Goal: Transaction & Acquisition: Purchase product/service

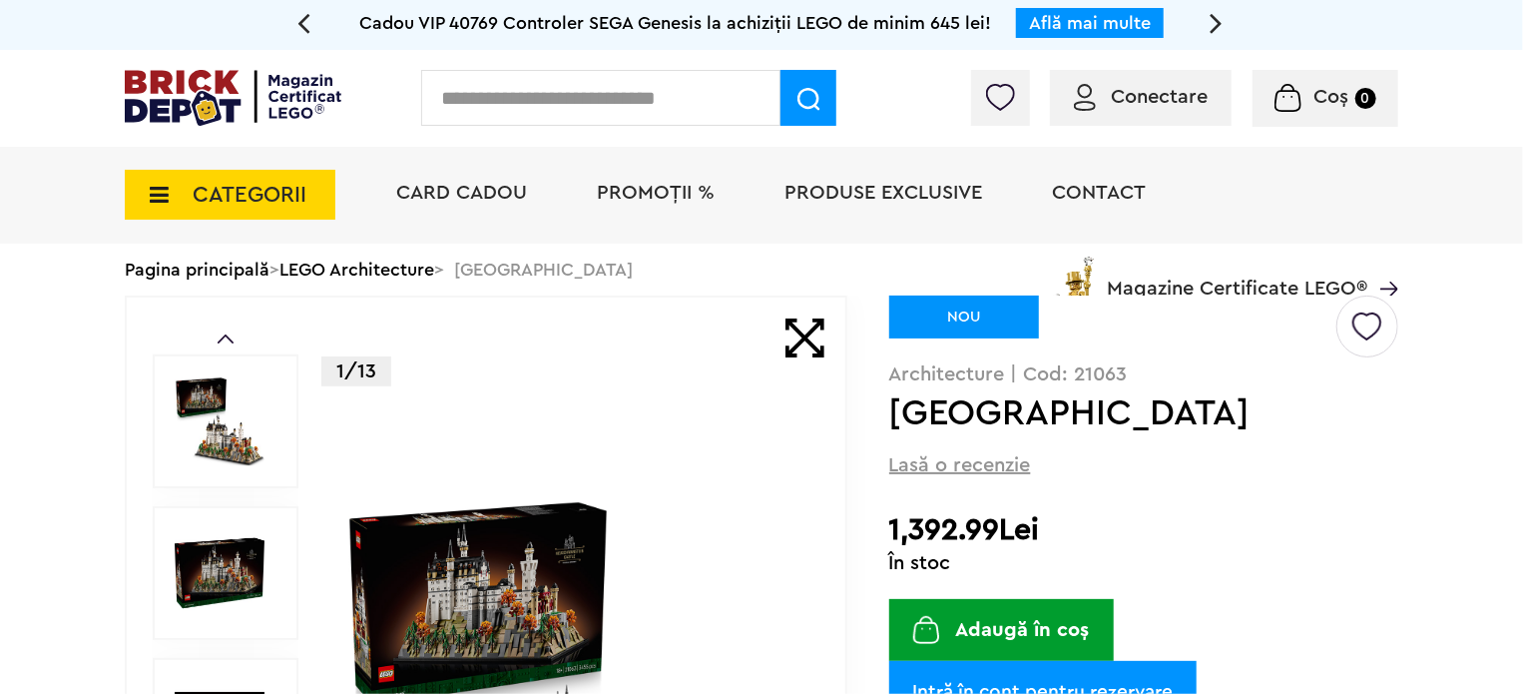
click at [409, 267] on div "Card Cadou PROMOȚII % Produse exclusive Contact Magazine Certificate LEGO®" at bounding box center [887, 229] width 1022 height 165
click at [404, 275] on div "Card Cadou PROMOȚII % Produse exclusive Contact Magazine Certificate LEGO®" at bounding box center [887, 229] width 1022 height 165
click at [201, 276] on div "CATEGORII Jucării LEGO Card Cadou LEGO Animal Crossing Nou Architecture Nou Art…" at bounding box center [762, 229] width 1274 height 165
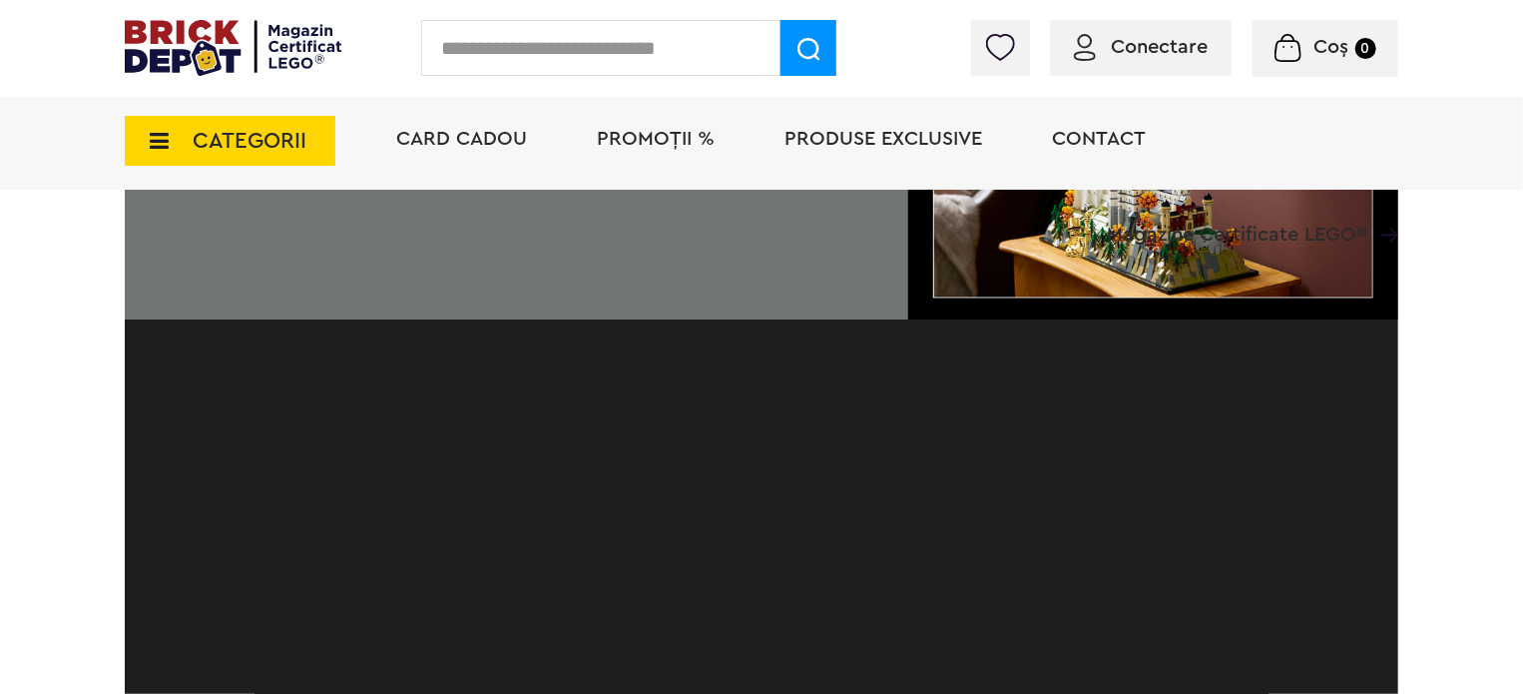
scroll to position [2296, 0]
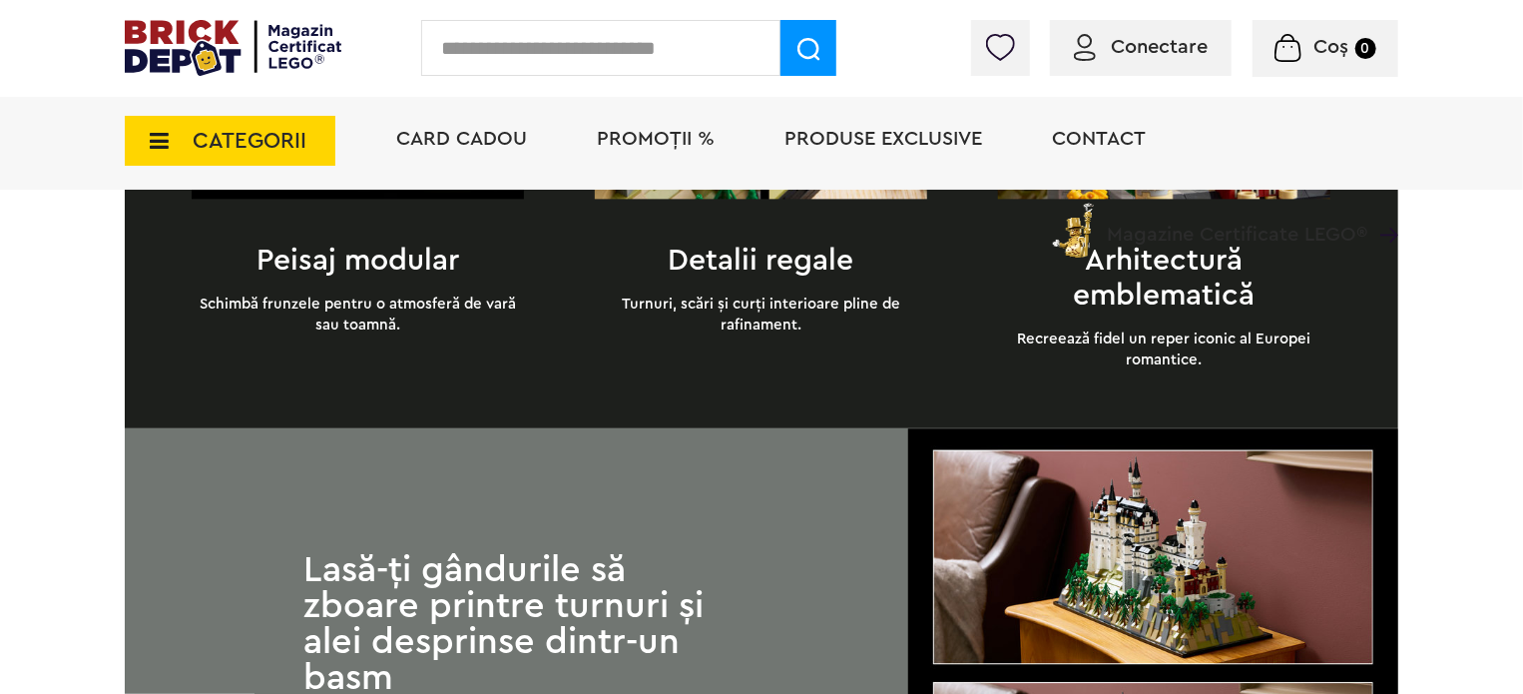
click at [210, 148] on span "CATEGORII" at bounding box center [250, 141] width 114 height 22
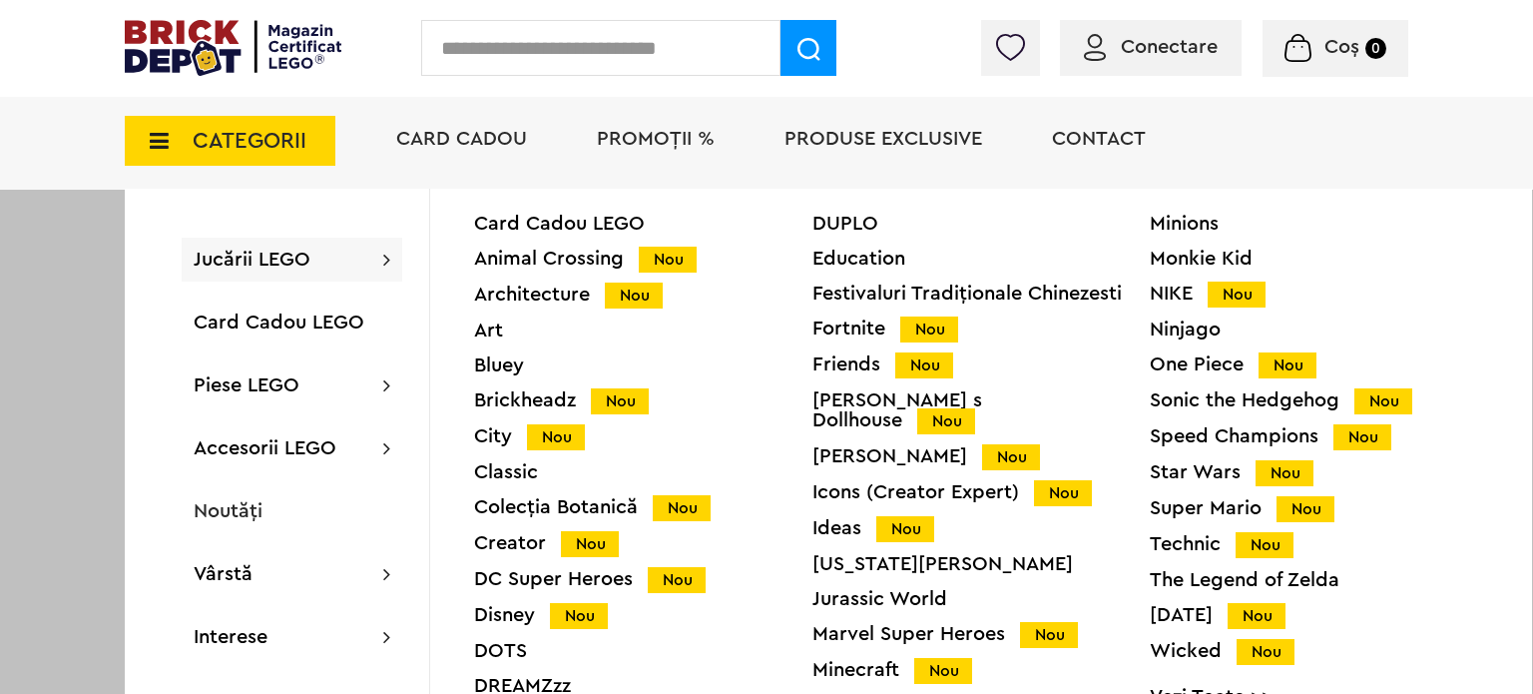
click at [582, 286] on div "Architecture Nou" at bounding box center [643, 294] width 338 height 21
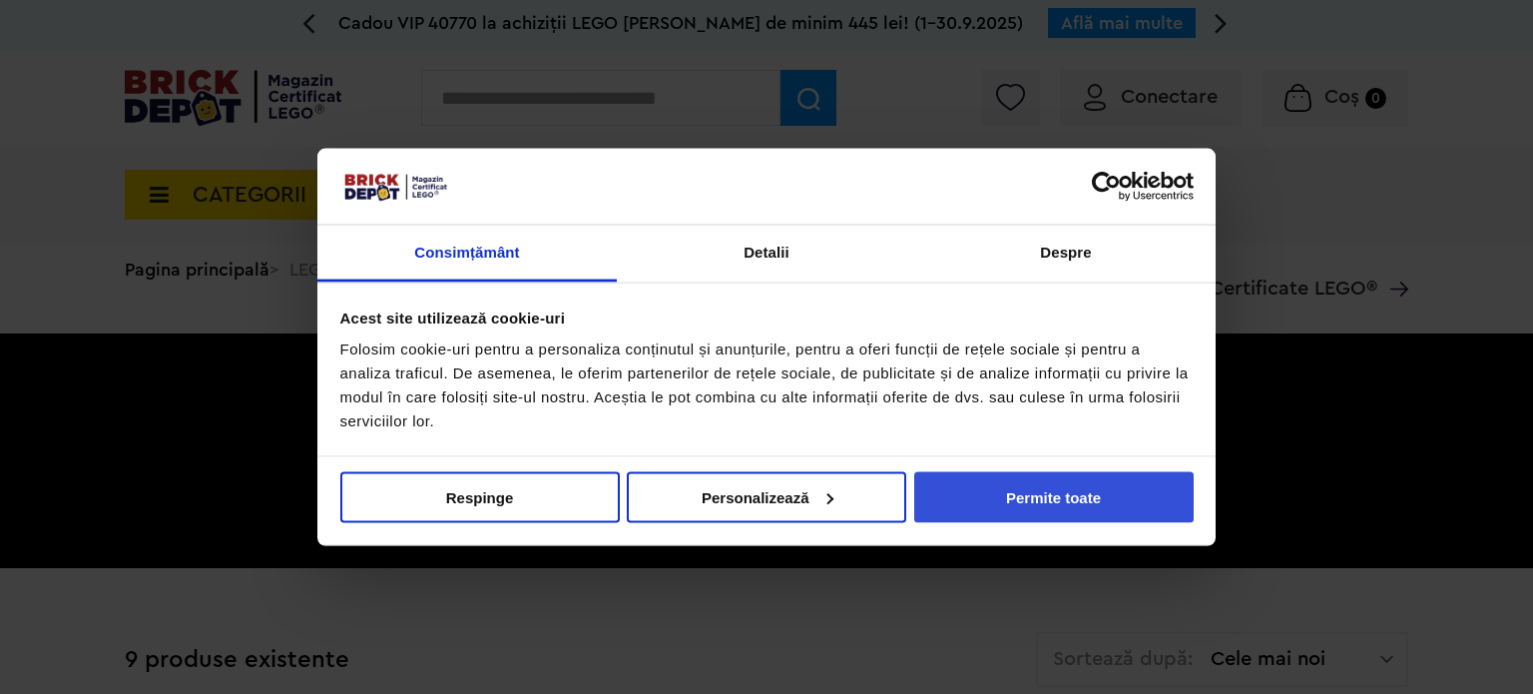
click at [1095, 496] on button "Permite toate" at bounding box center [1054, 496] width 280 height 51
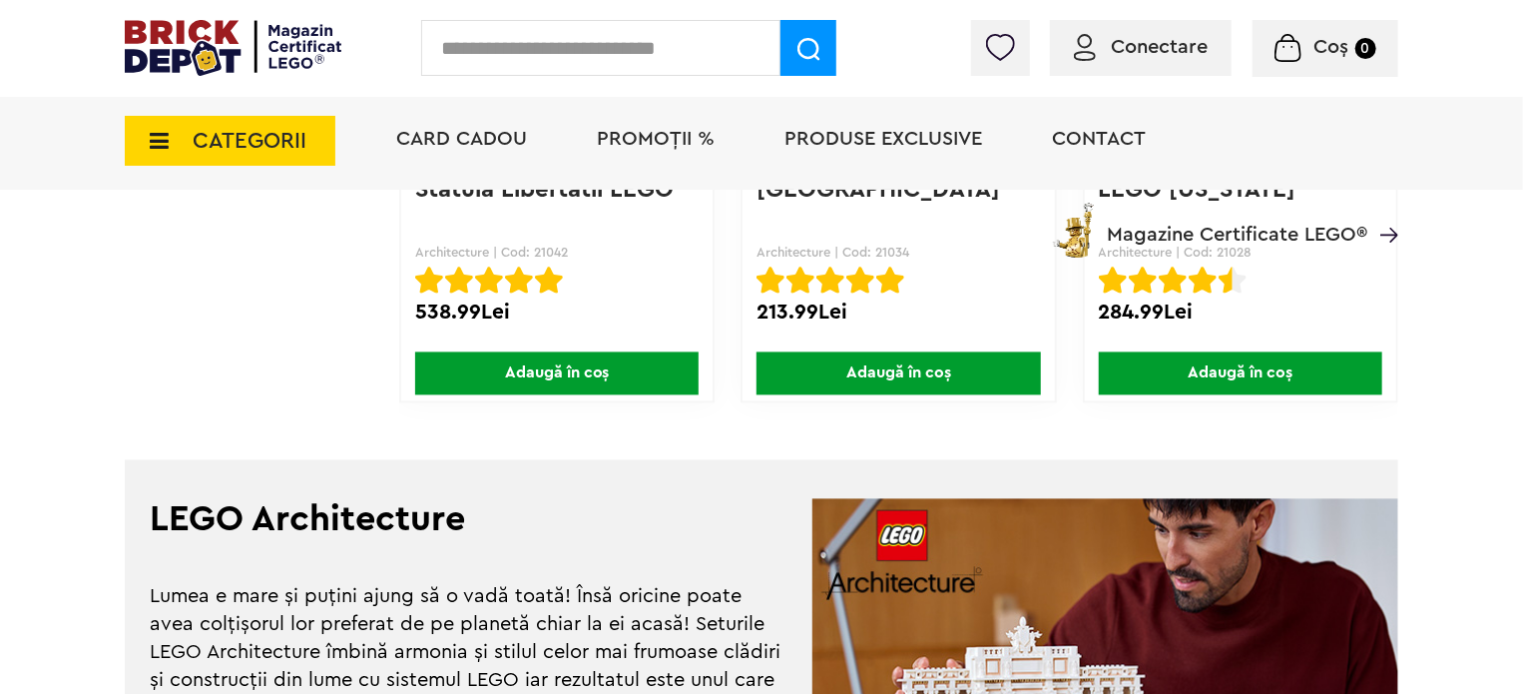
scroll to position [1462, 0]
